Goal: Navigation & Orientation: Find specific page/section

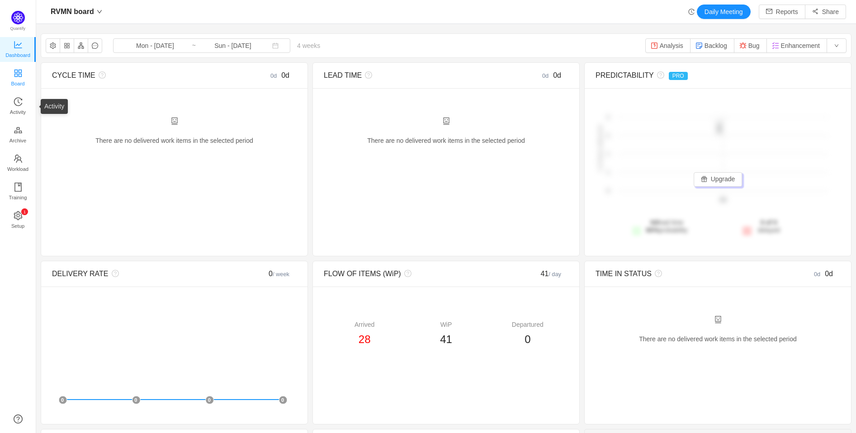
click at [19, 82] on span "Board" at bounding box center [18, 84] width 14 height 18
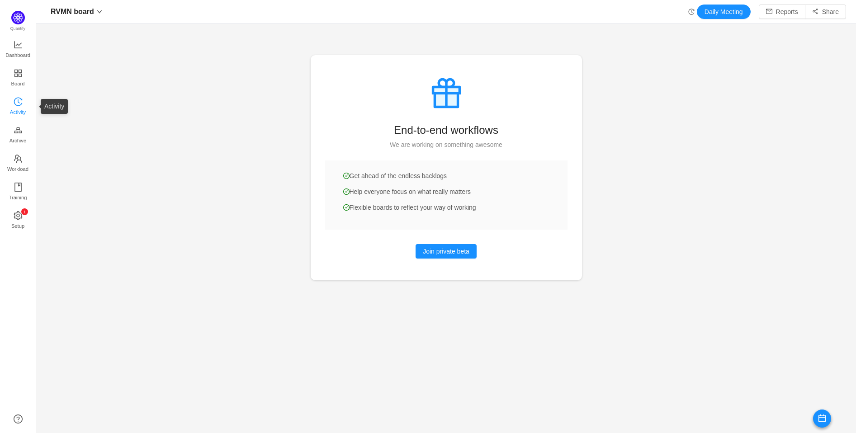
click at [22, 112] on span "Activity" at bounding box center [18, 112] width 16 height 18
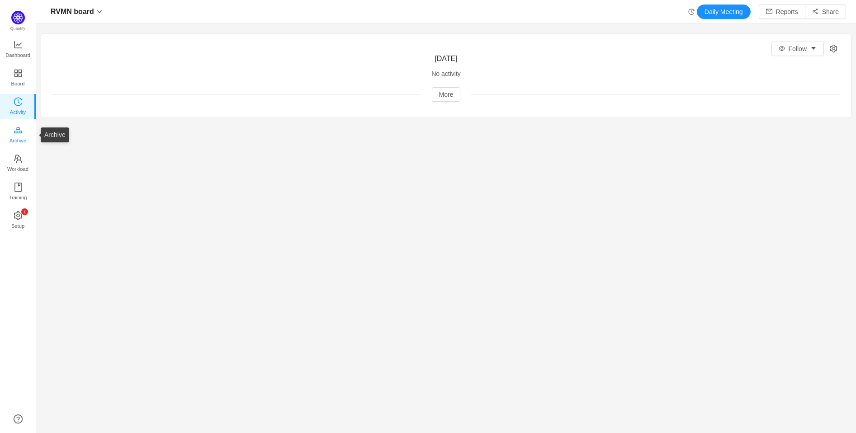
click at [22, 128] on icon "icon: gold" at bounding box center [18, 130] width 9 height 9
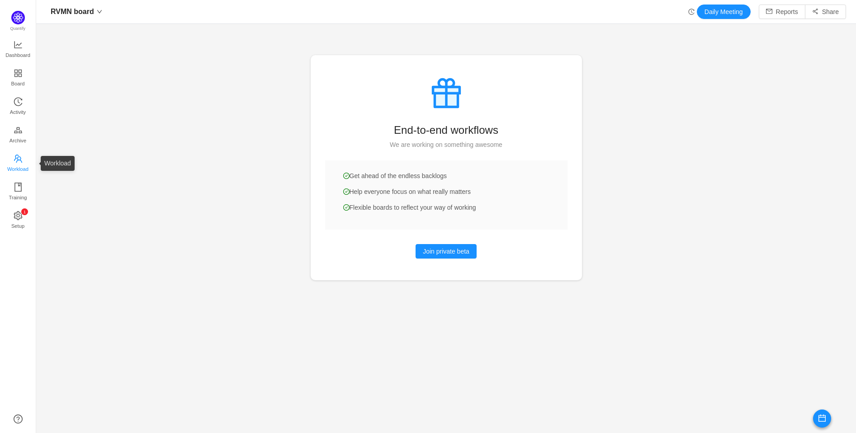
click at [19, 158] on icon "icon: team" at bounding box center [18, 158] width 9 height 9
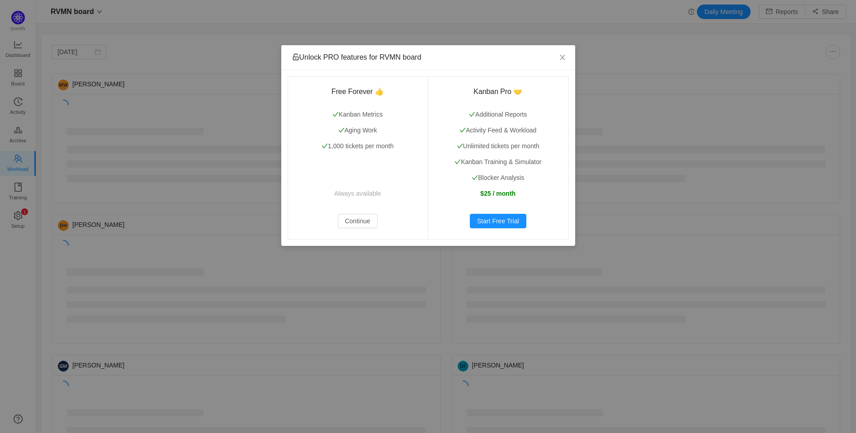
click at [100, 188] on div "Unlock PRO features for RVMN board Free Forever 👍 Kanban Metrics Aging Work 1,0…" at bounding box center [428, 216] width 856 height 433
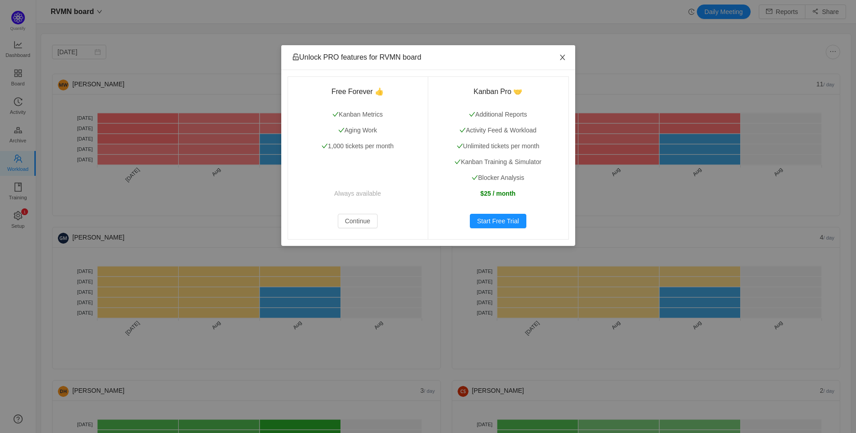
click at [559, 56] on icon "icon: close" at bounding box center [562, 57] width 7 height 7
drag, startPoint x: 559, startPoint y: 57, endPoint x: 360, endPoint y: 216, distance: 254.3
click at [360, 215] on div "Unlock PRO features for RVMN board Free Forever 👍 Kanban Metrics Aging Work 1,0…" at bounding box center [428, 145] width 294 height 201
click at [356, 226] on button "Continue" at bounding box center [358, 221] width 40 height 14
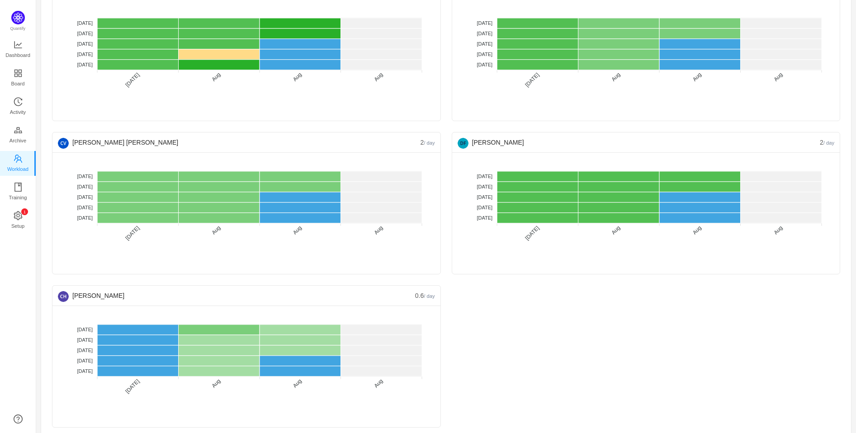
scroll to position [412, 0]
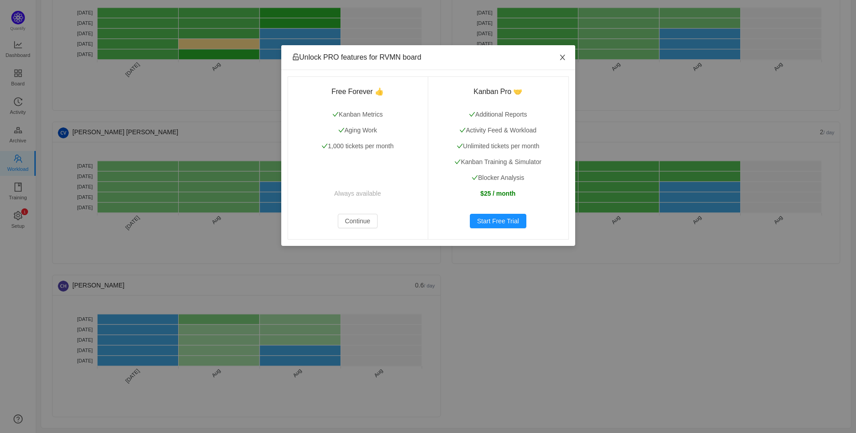
click at [556, 56] on span "Close" at bounding box center [562, 57] width 25 height 25
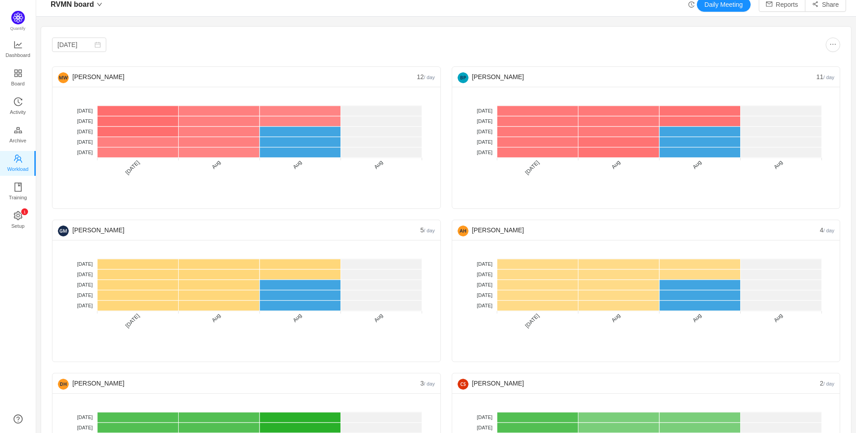
scroll to position [0, 0]
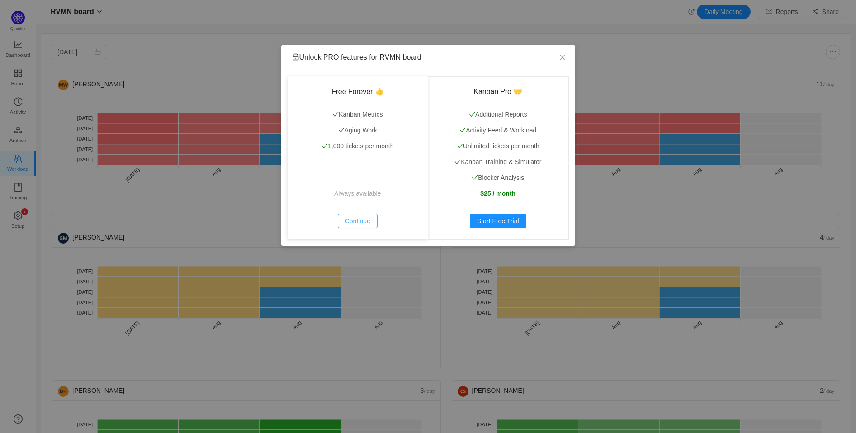
click at [359, 221] on button "Continue" at bounding box center [358, 221] width 40 height 14
